Goal: Information Seeking & Learning: Learn about a topic

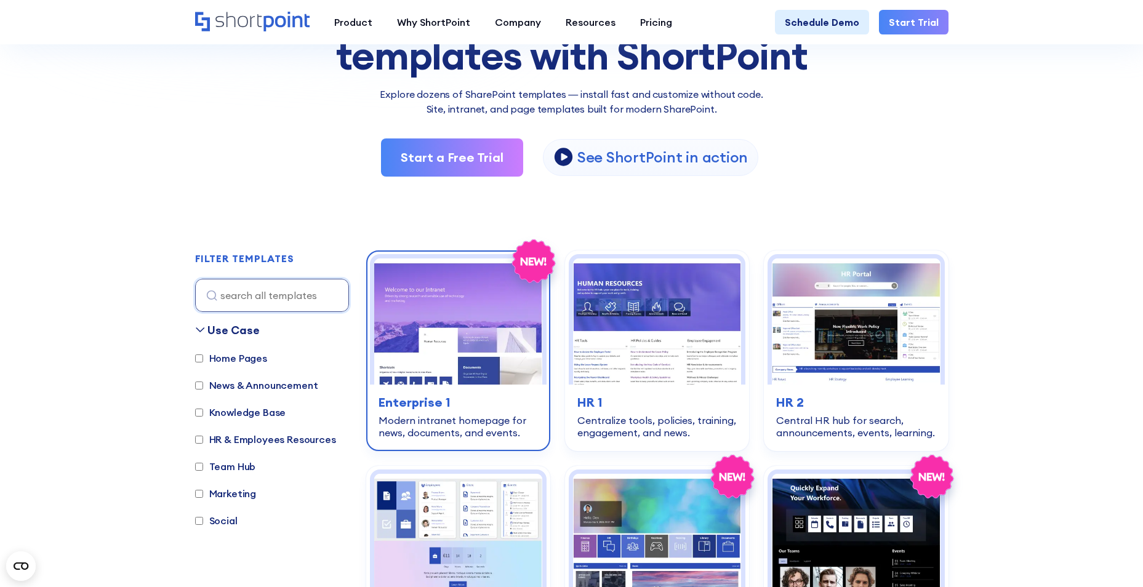
scroll to position [185, 0]
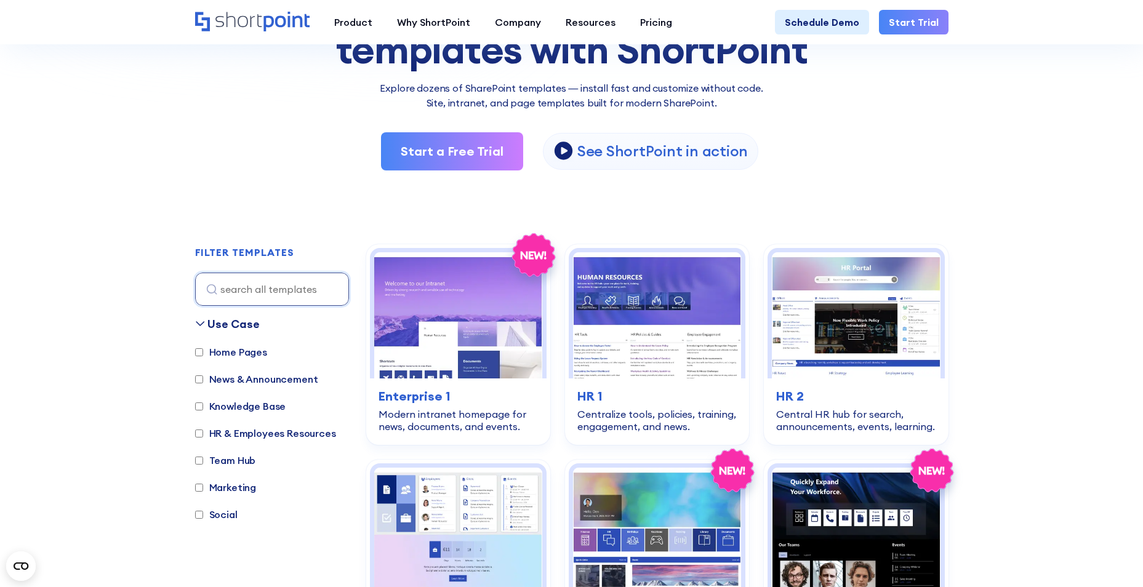
click at [0, 402] on html "Search & Filter Toolbar -770 Days -3 Hours -22 Minutes -29 Seconds Until Launch…" at bounding box center [571, 108] width 1143 height 587
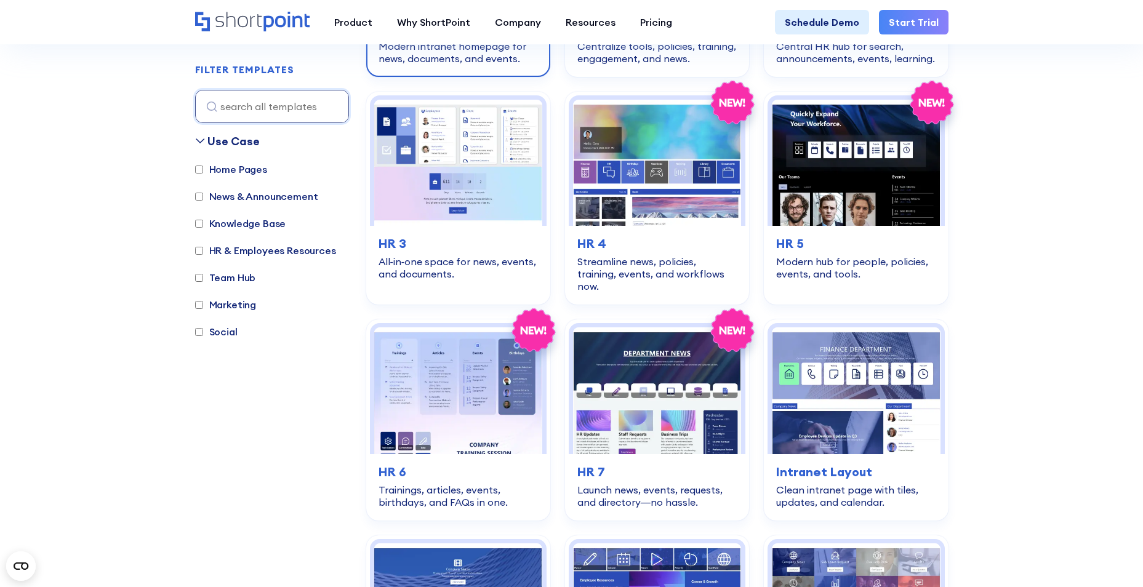
scroll to position [554, 0]
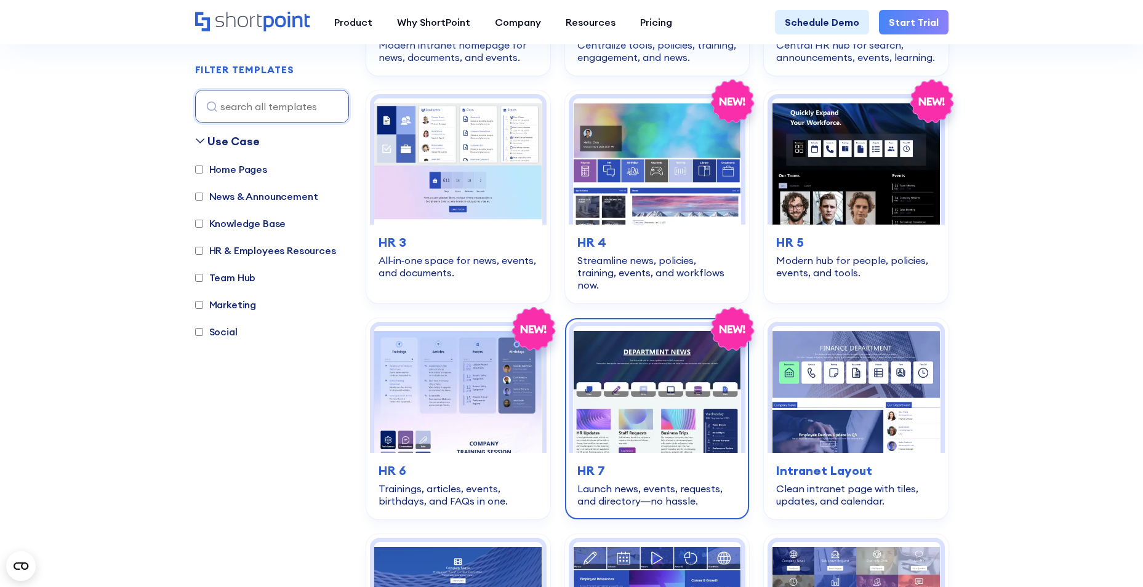
click at [618, 406] on img at bounding box center [657, 389] width 168 height 126
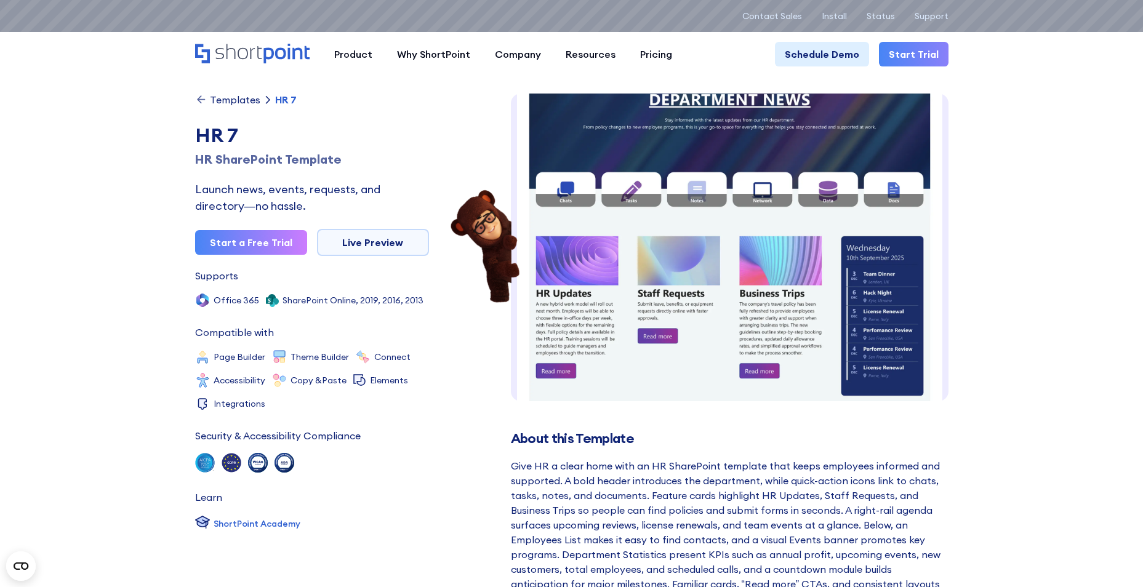
scroll to position [62, 0]
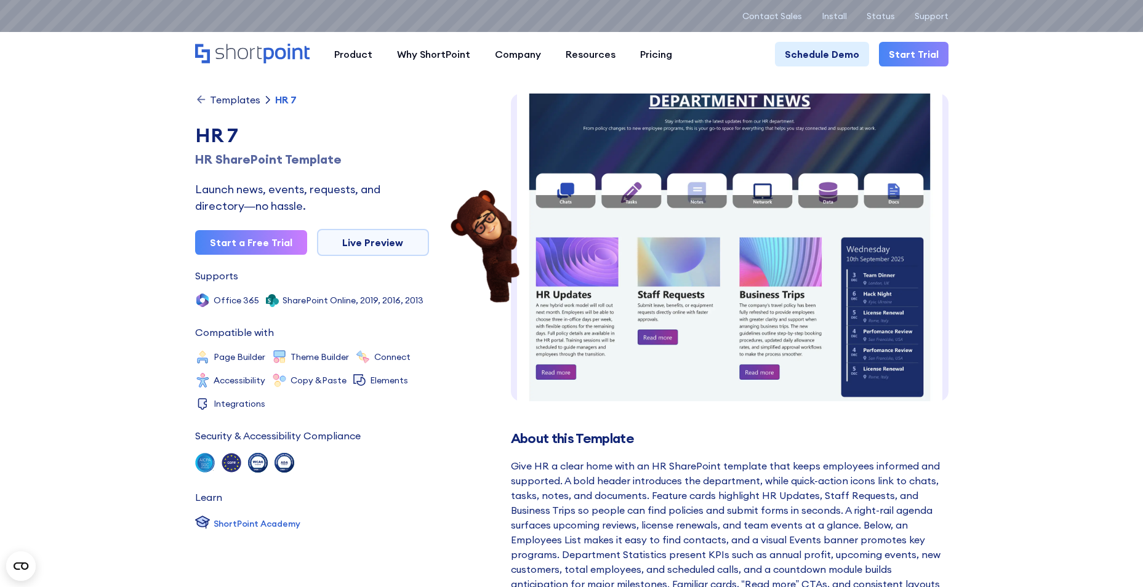
click at [250, 54] on icon "Home" at bounding box center [238, 51] width 46 height 15
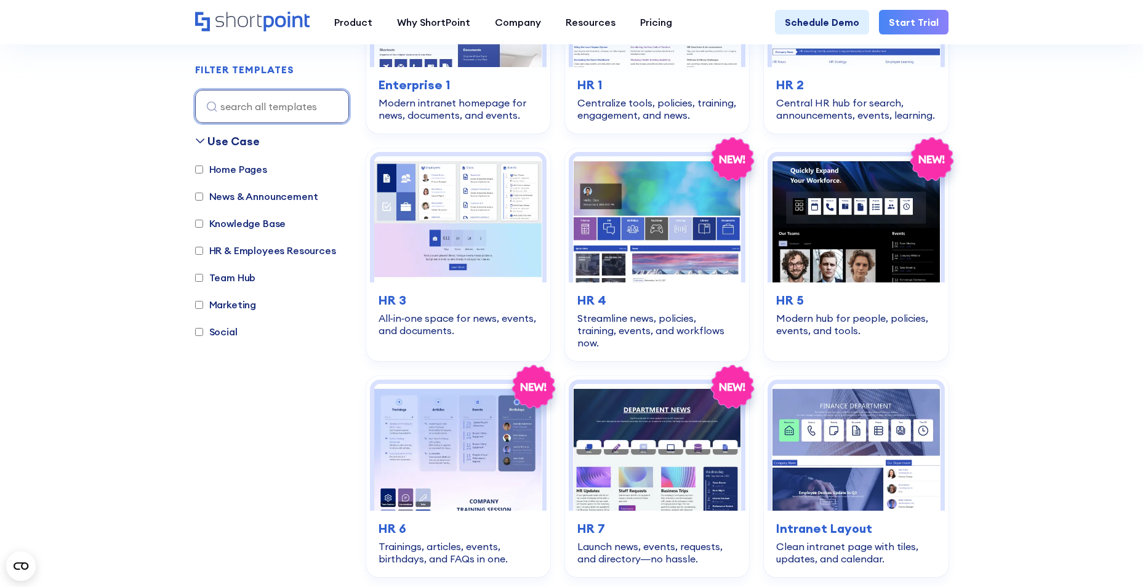
scroll to position [492, 0]
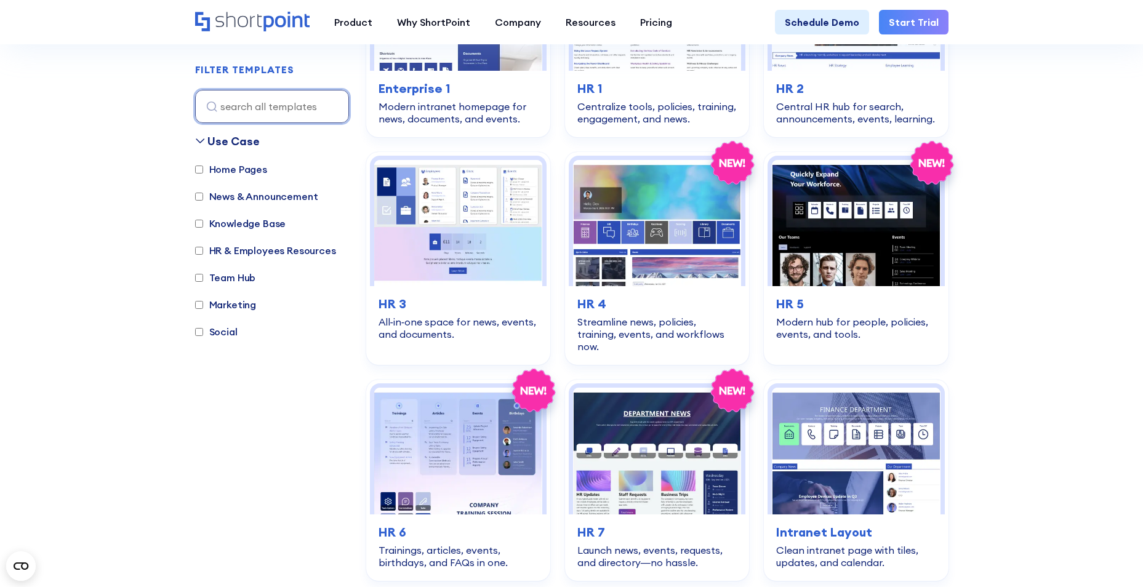
click at [254, 110] on input at bounding box center [272, 106] width 154 height 33
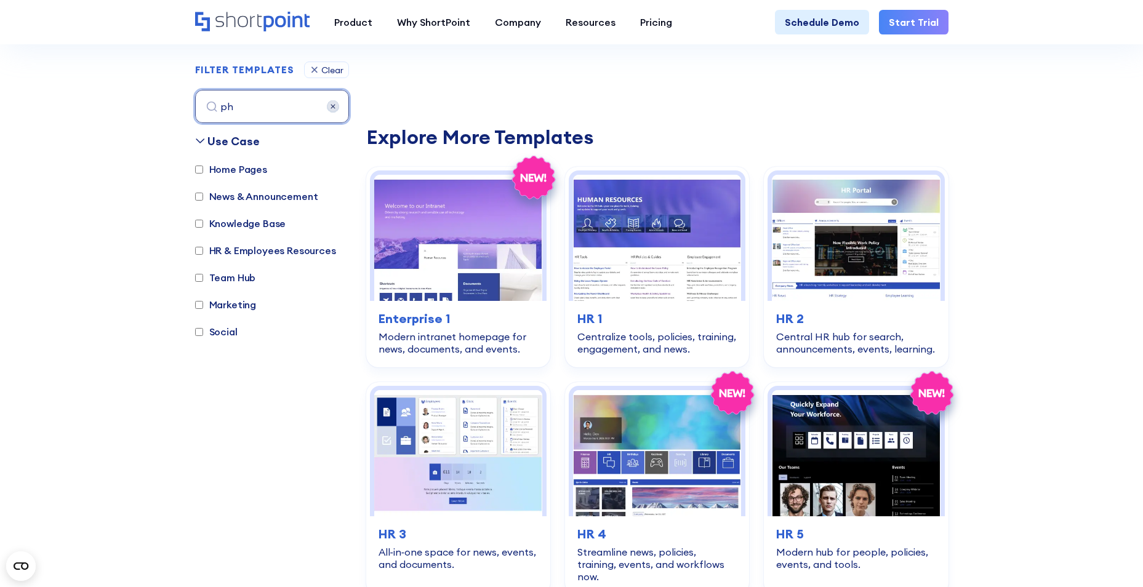
scroll to position [367, 0]
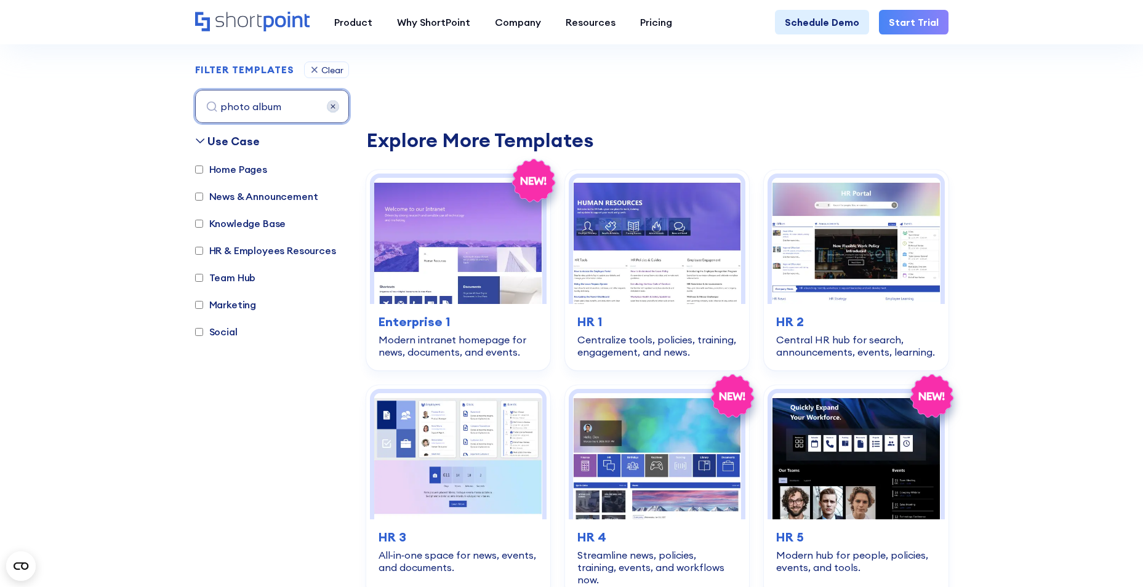
type input "photo album"
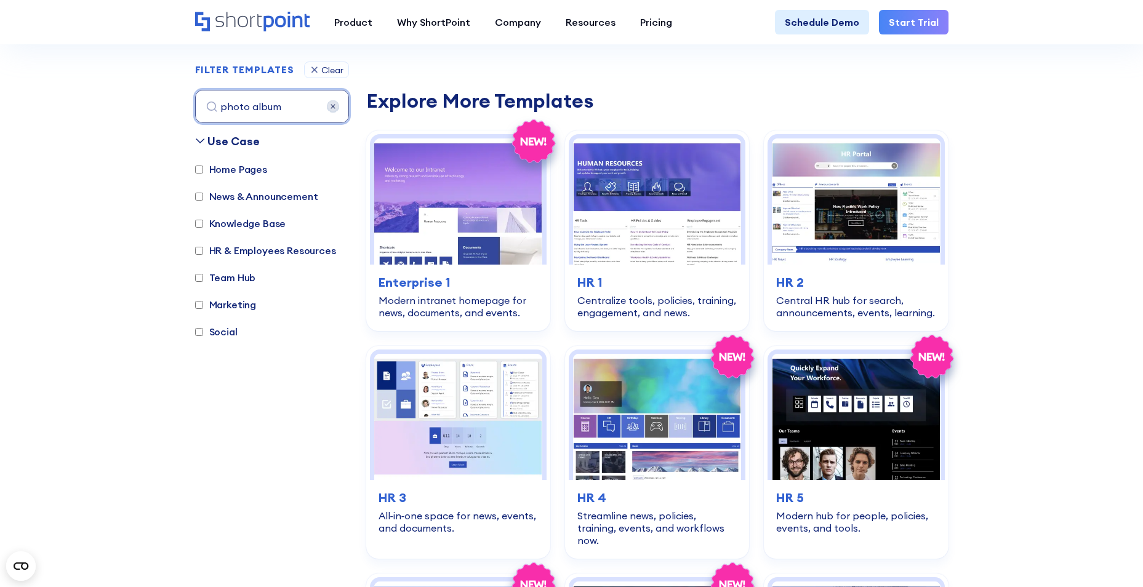
scroll to position [429, 0]
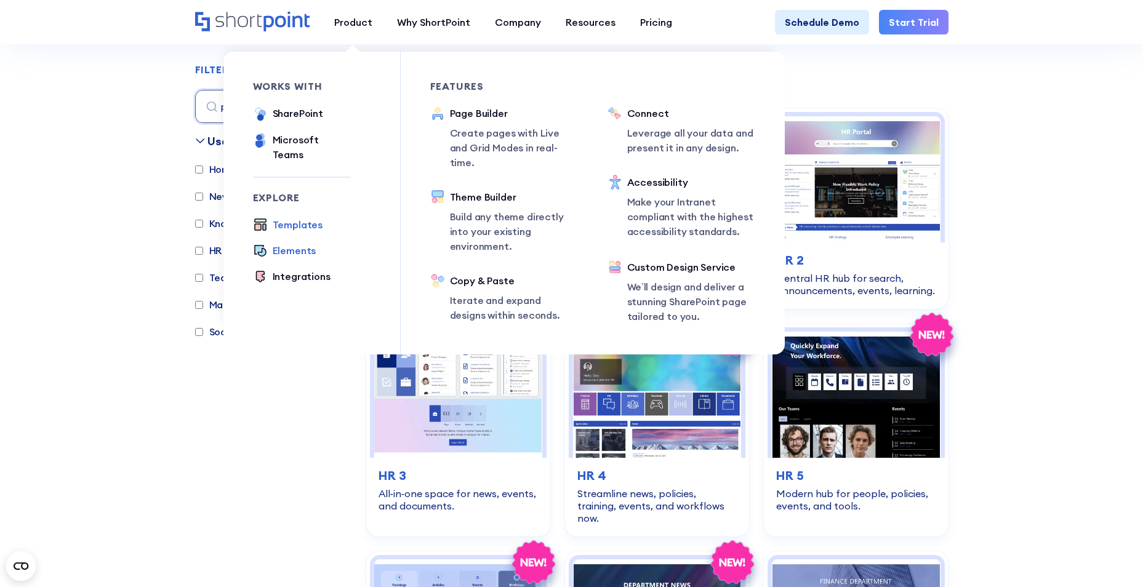
click at [294, 243] on div "Elements" at bounding box center [295, 250] width 44 height 15
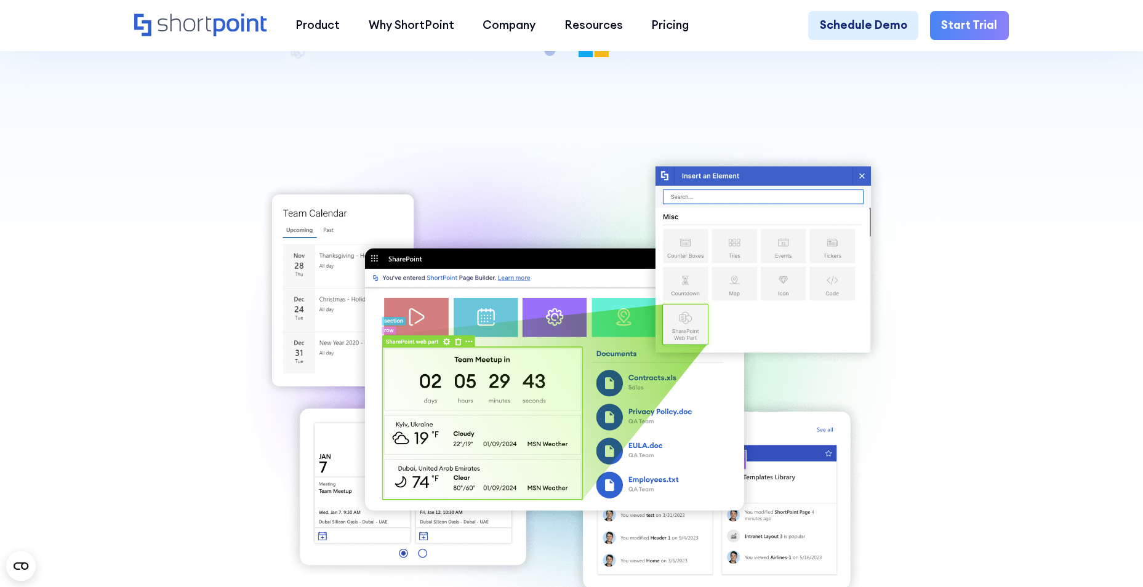
scroll to position [431, 0]
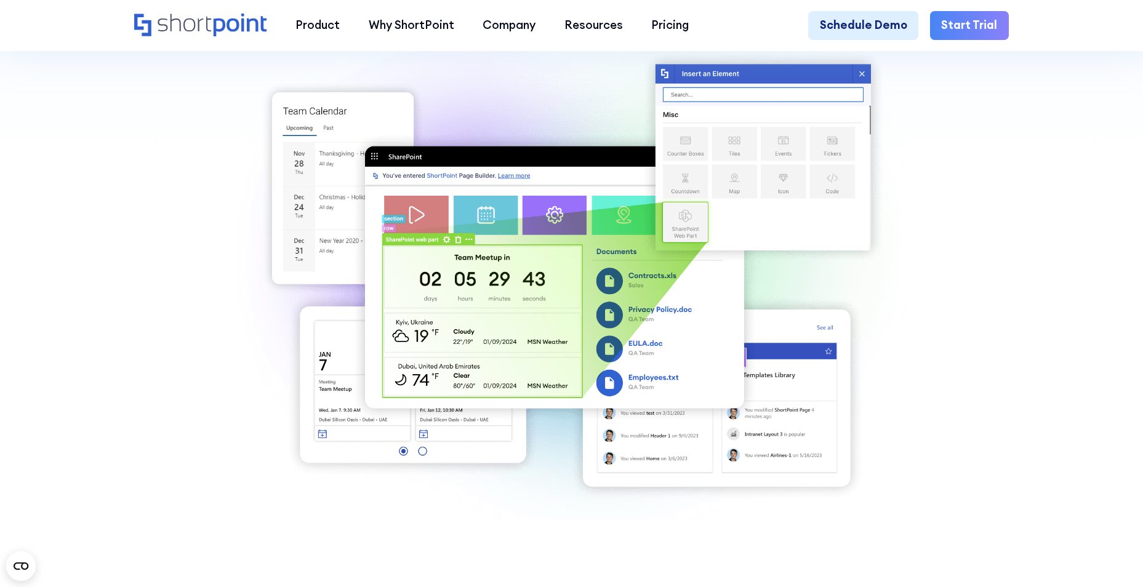
click at [110, 327] on section "Back to Elements SharePoint web part Add SharePoint web parts and their basic f…" at bounding box center [571, 145] width 1143 height 1094
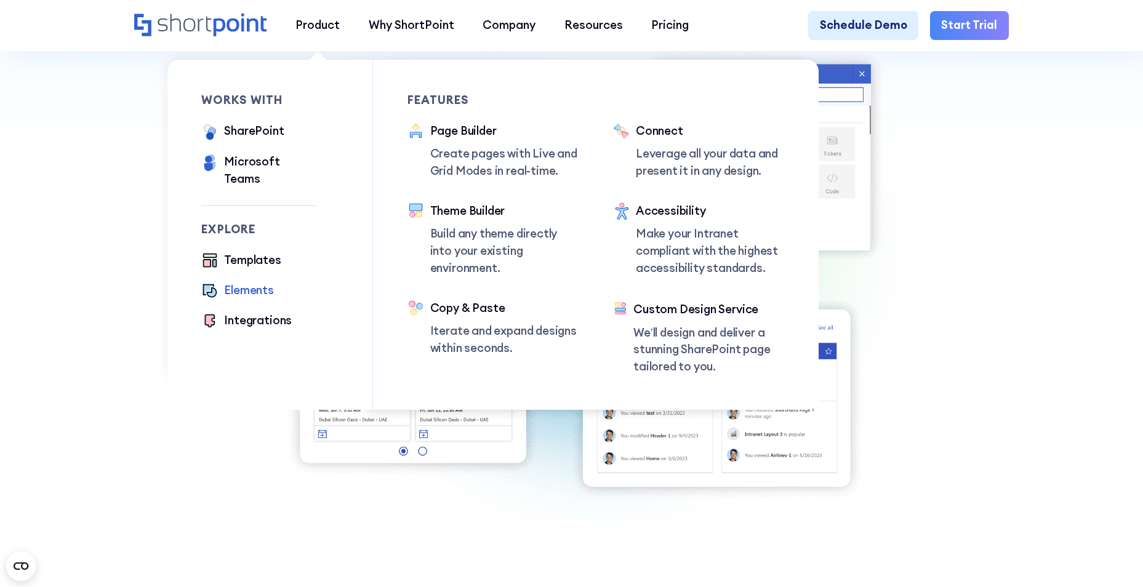
click at [244, 282] on div "Elements" at bounding box center [249, 290] width 50 height 17
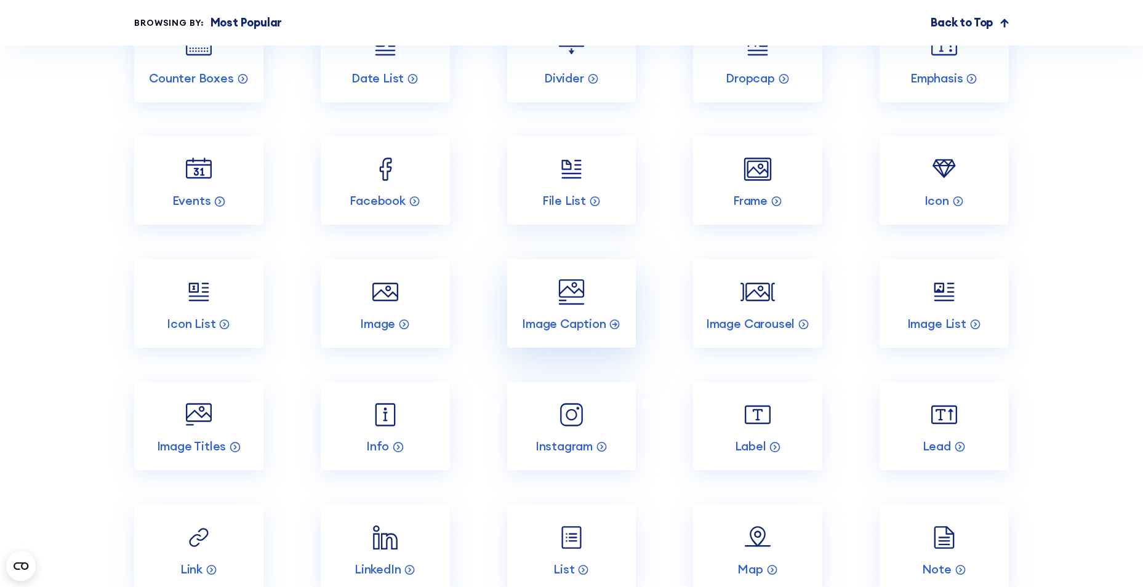
scroll to position [1846, 0]
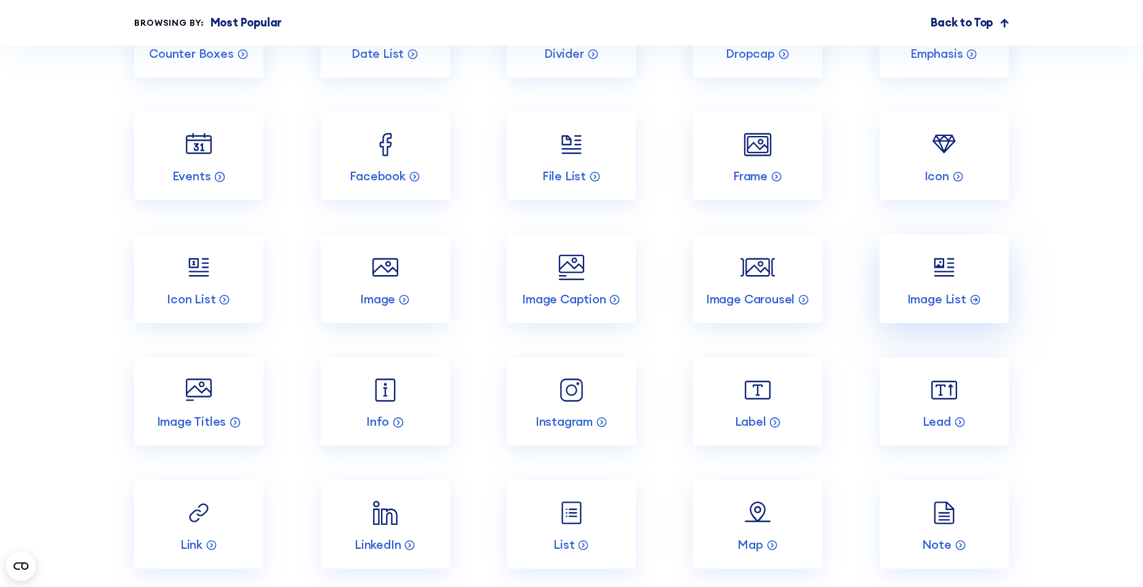
click at [969, 281] on link "Image List" at bounding box center [943, 278] width 129 height 89
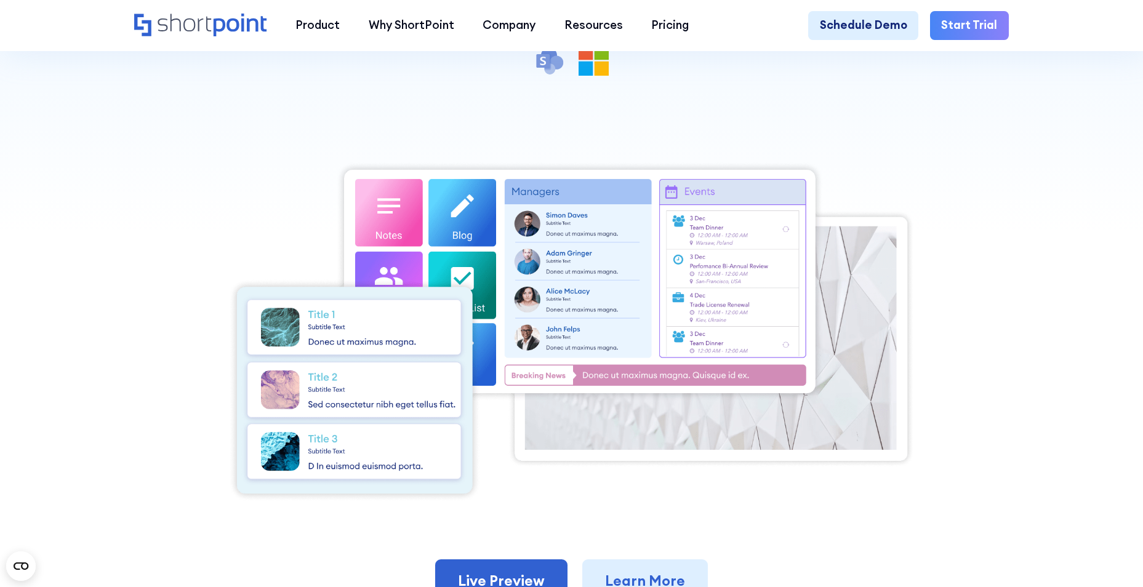
scroll to position [554, 0]
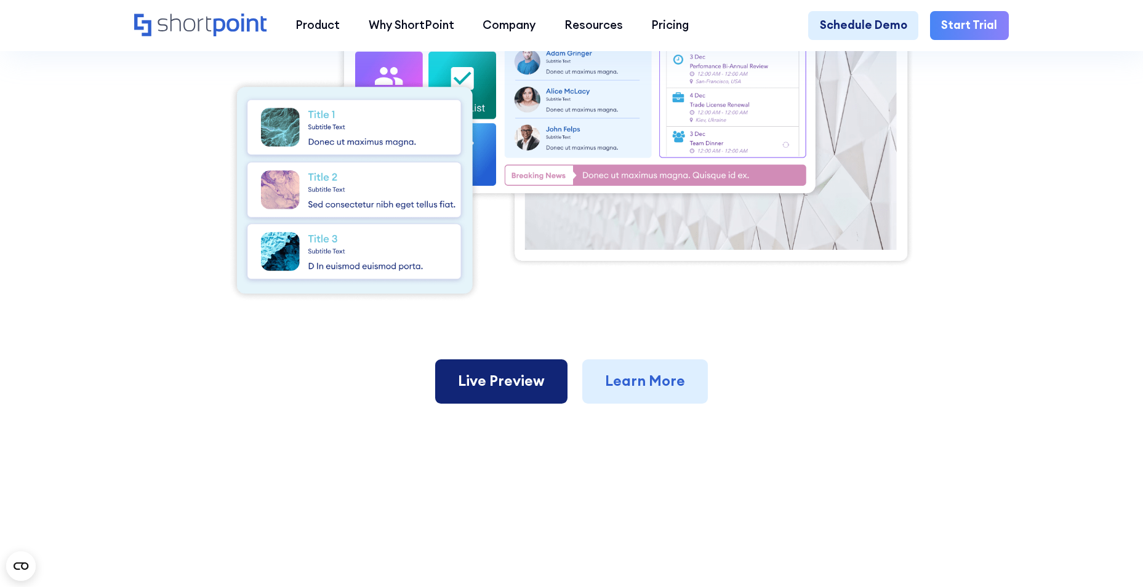
click at [516, 391] on link "Live Preview" at bounding box center [501, 381] width 132 height 44
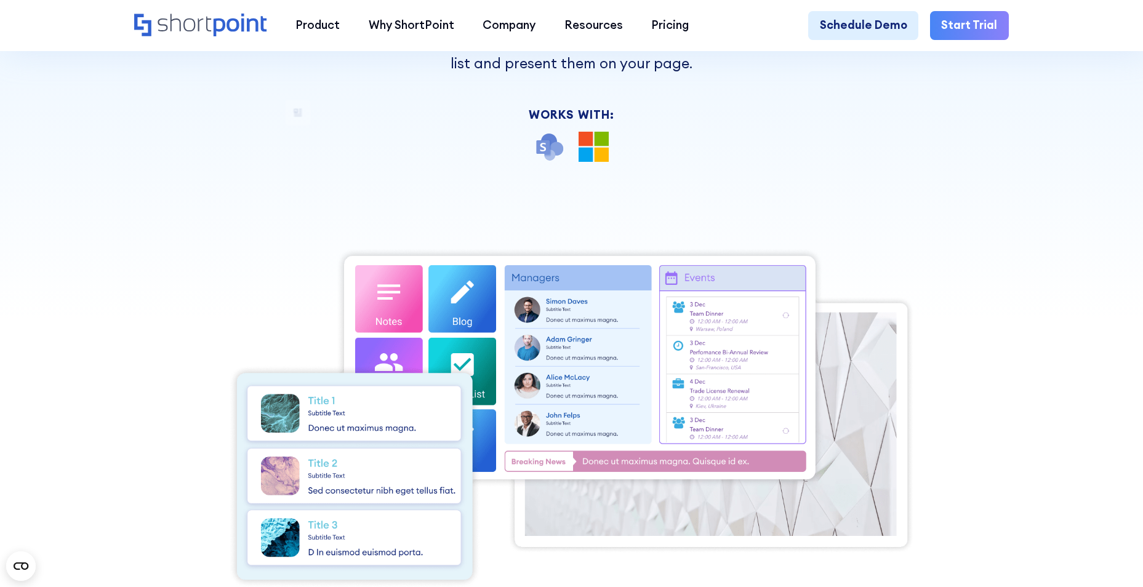
scroll to position [185, 0]
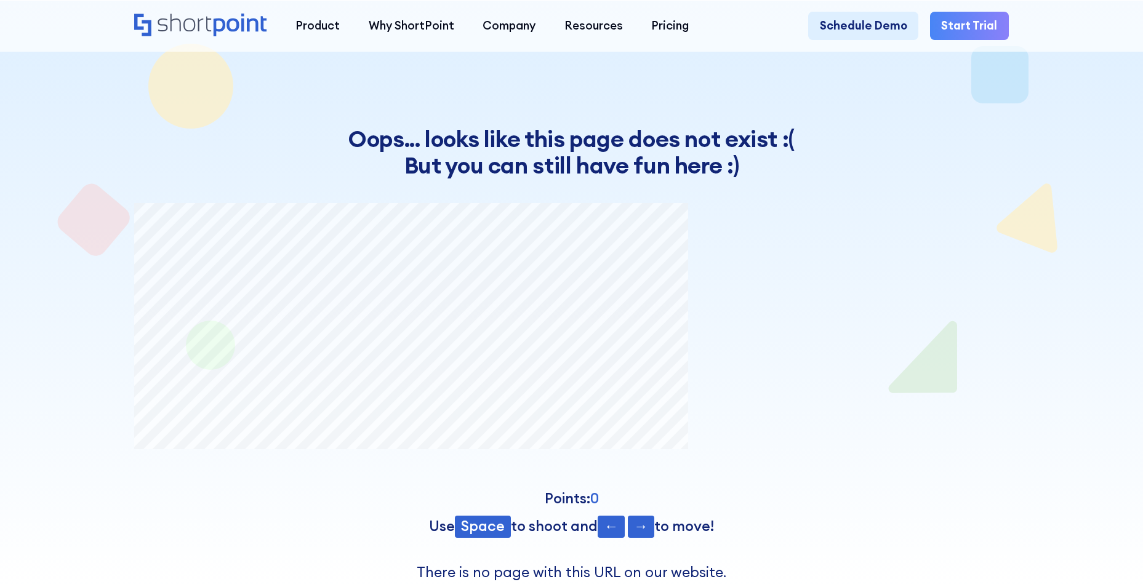
click at [91, 415] on div at bounding box center [571, 294] width 1028 height 587
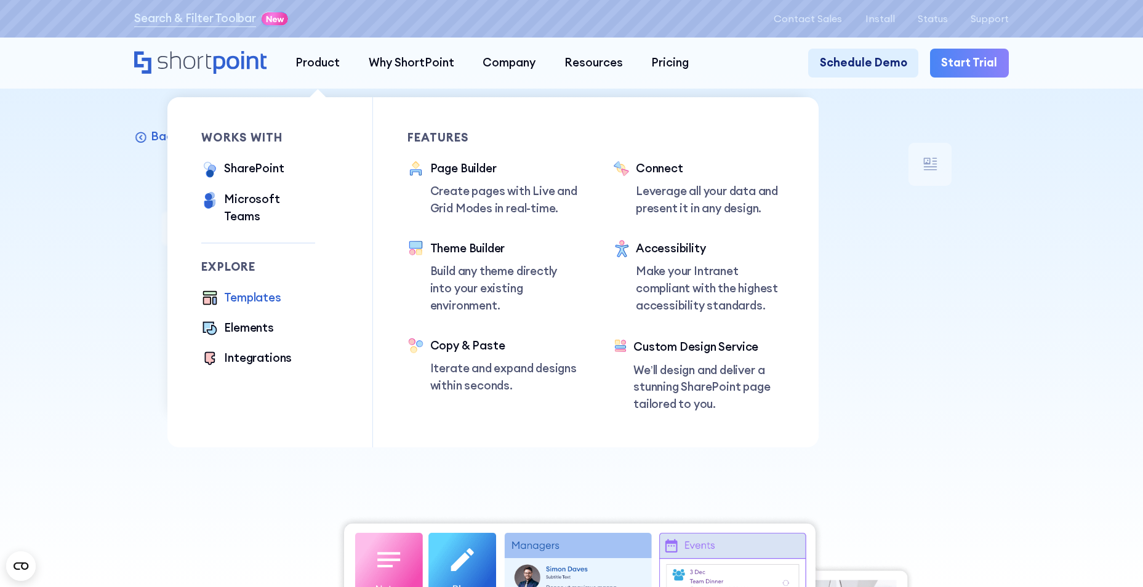
click at [238, 289] on div "Templates" at bounding box center [252, 297] width 57 height 17
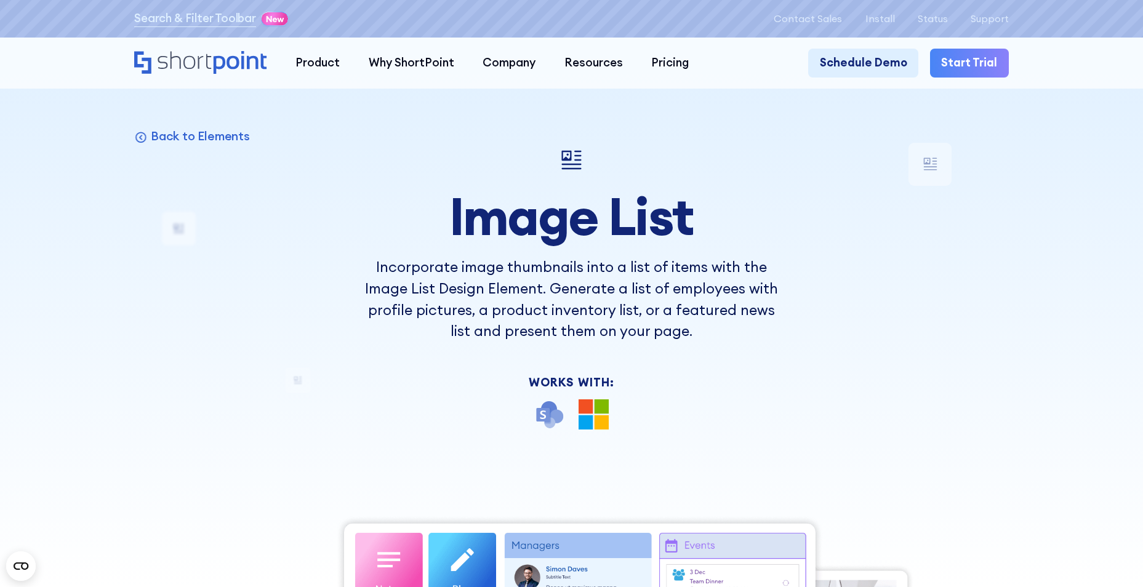
click at [578, 170] on img at bounding box center [571, 160] width 34 height 34
click at [213, 136] on p "Back to Elements" at bounding box center [200, 136] width 99 height 15
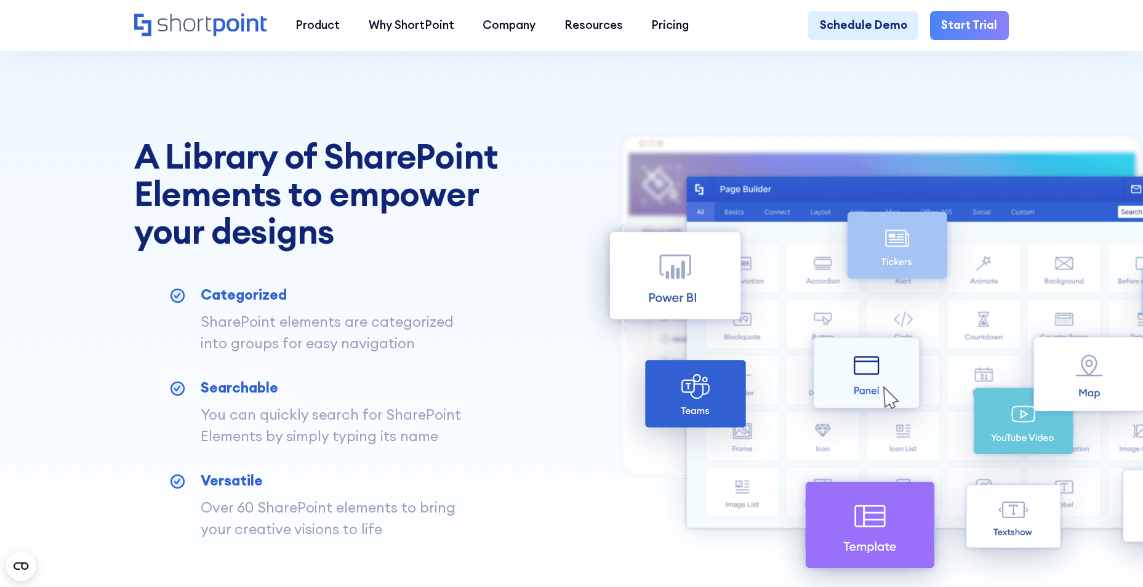
scroll to position [615, 0]
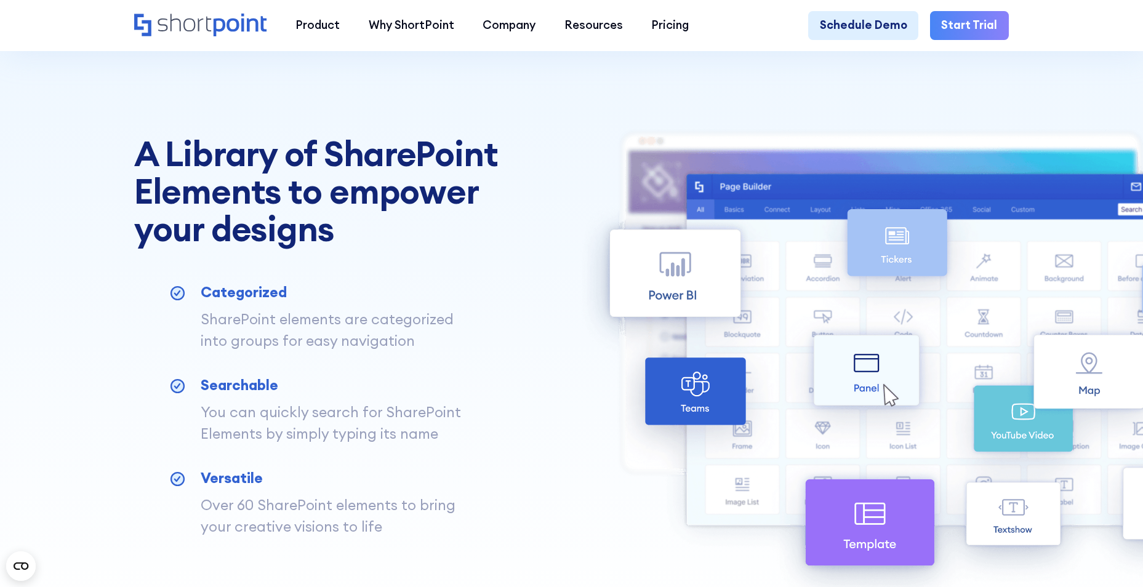
click at [241, 396] on h3 "Searchable" at bounding box center [341, 386] width 280 height 22
click at [178, 393] on circle at bounding box center [178, 386] width 13 height 13
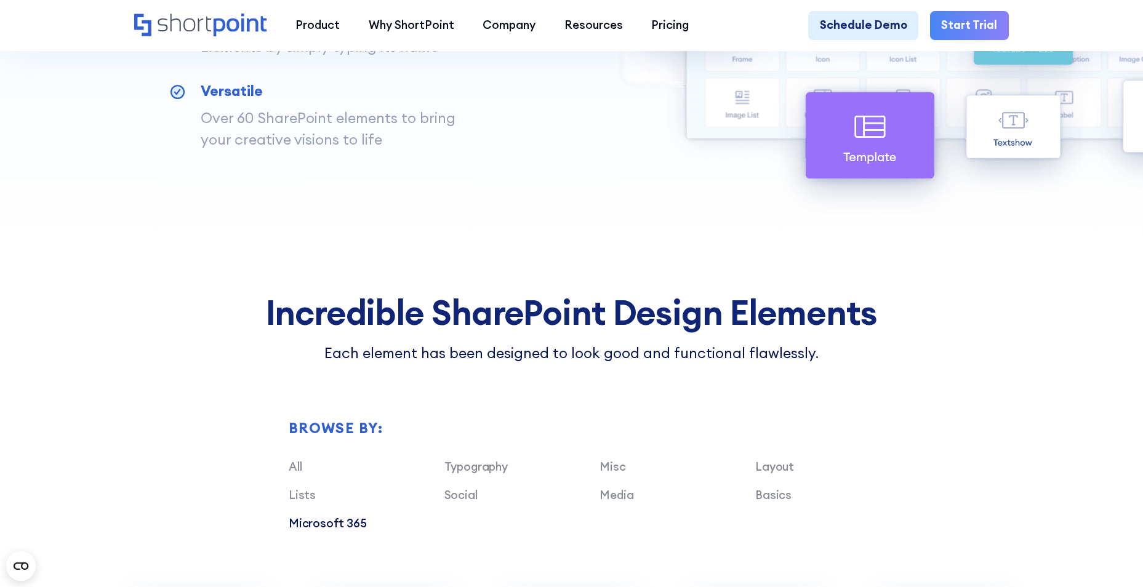
scroll to position [1108, 0]
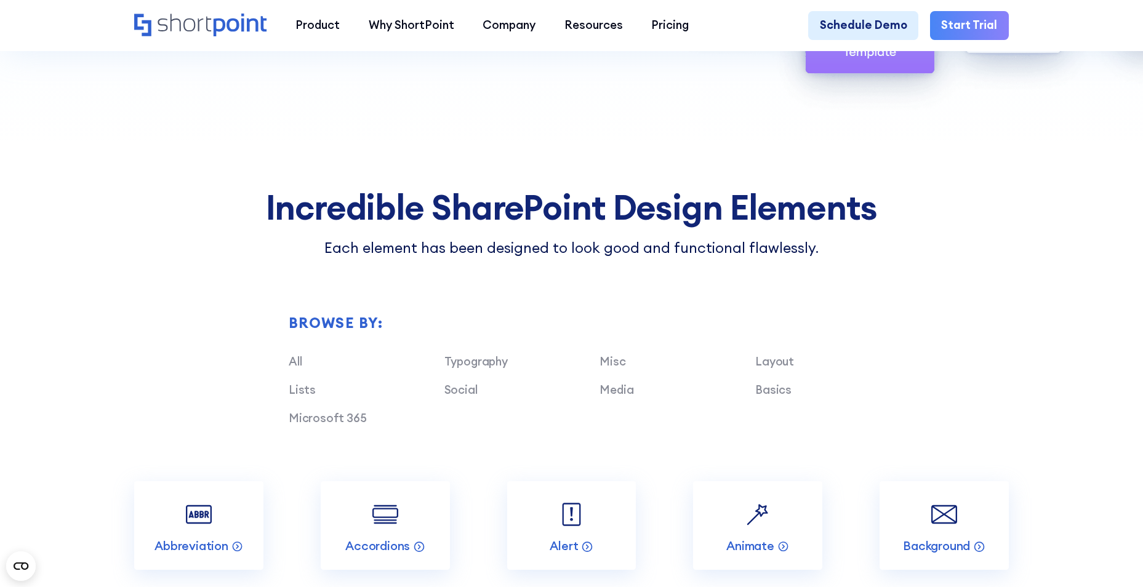
click at [644, 399] on div "Media" at bounding box center [677, 390] width 156 height 17
click at [588, 399] on div "Social" at bounding box center [522, 390] width 156 height 17
click at [625, 397] on link "Media" at bounding box center [616, 389] width 34 height 15
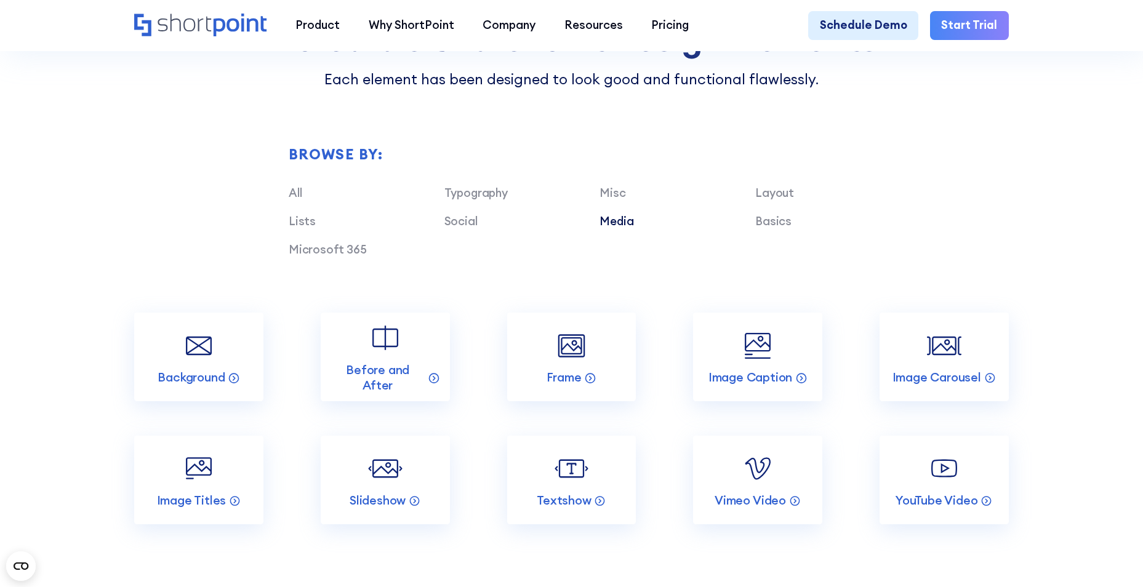
scroll to position [1292, 0]
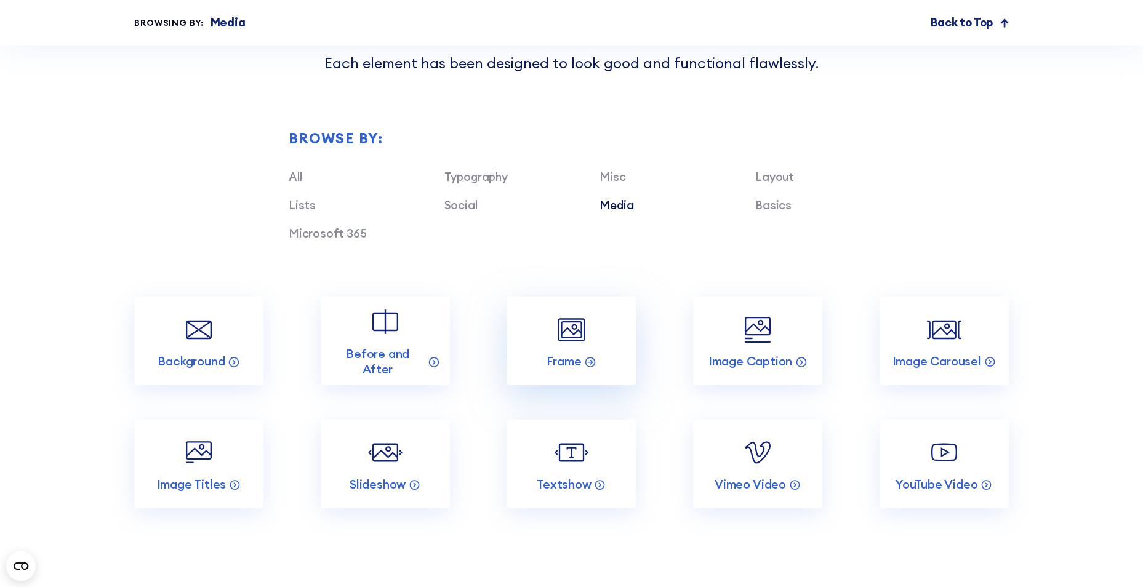
click at [566, 347] on img at bounding box center [571, 330] width 34 height 34
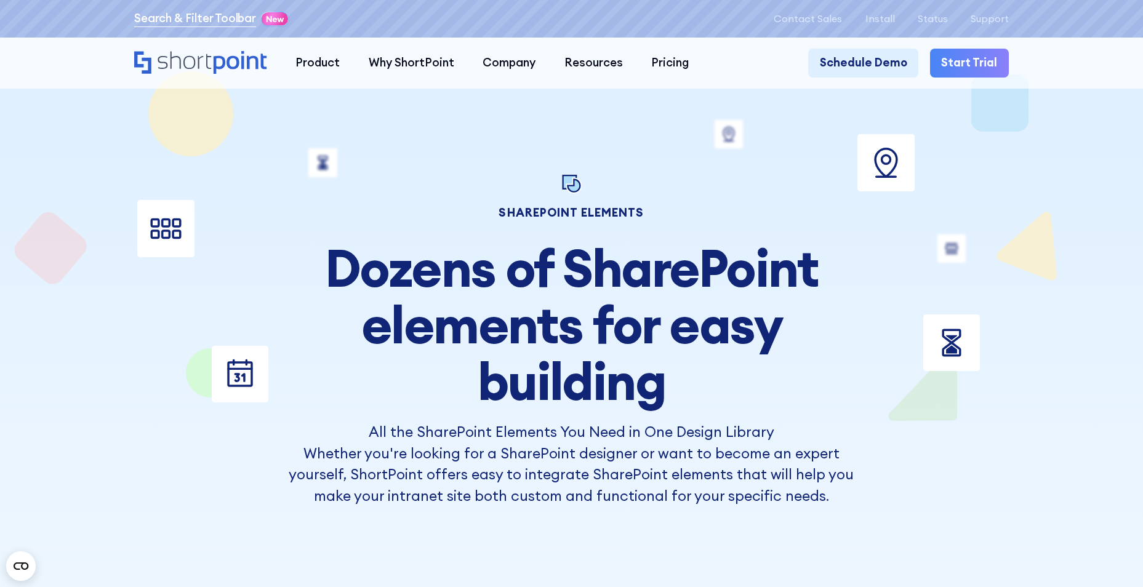
click at [186, 18] on link "Search & Filter Toolbar" at bounding box center [195, 18] width 122 height 17
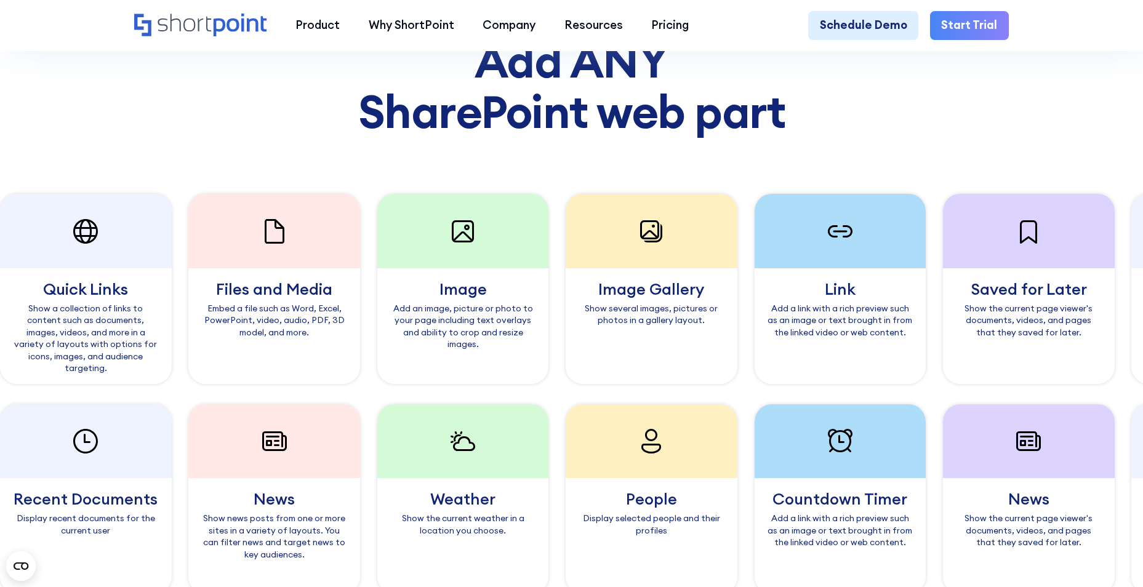
scroll to position [1046, 0]
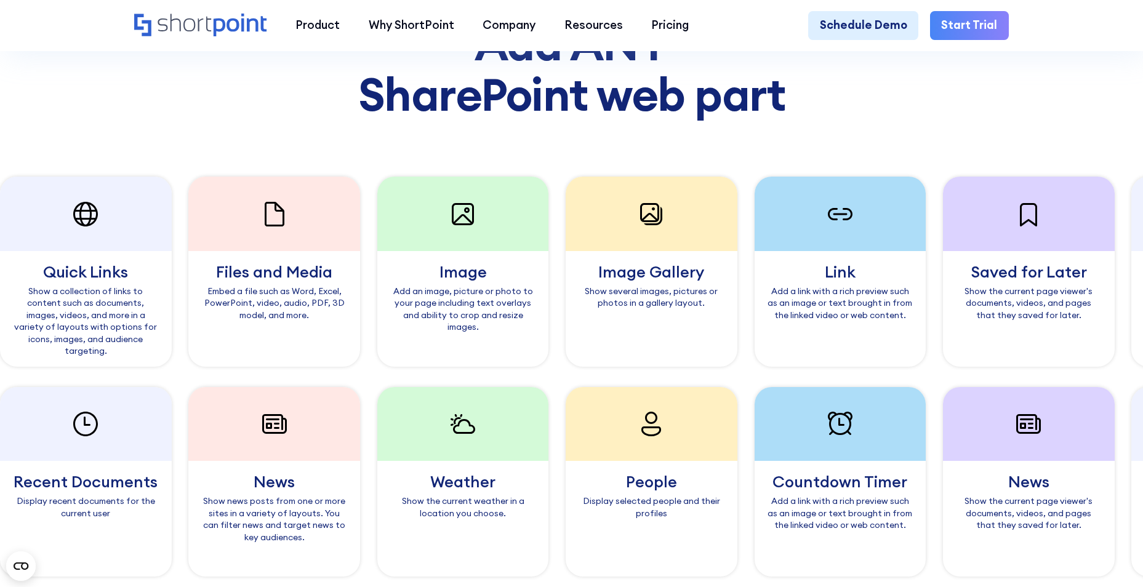
click at [321, 262] on div "Image Gallery Show several images, pictures or photos in a gallery layout." at bounding box center [407, 309] width 172 height 116
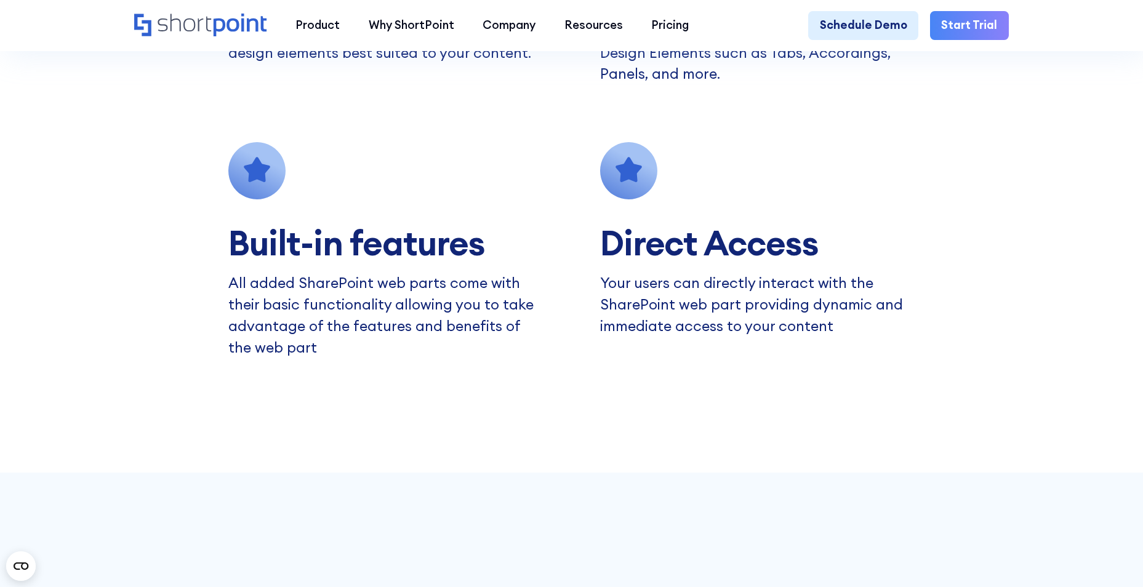
scroll to position [1785, 0]
